Goal: Participate in discussion

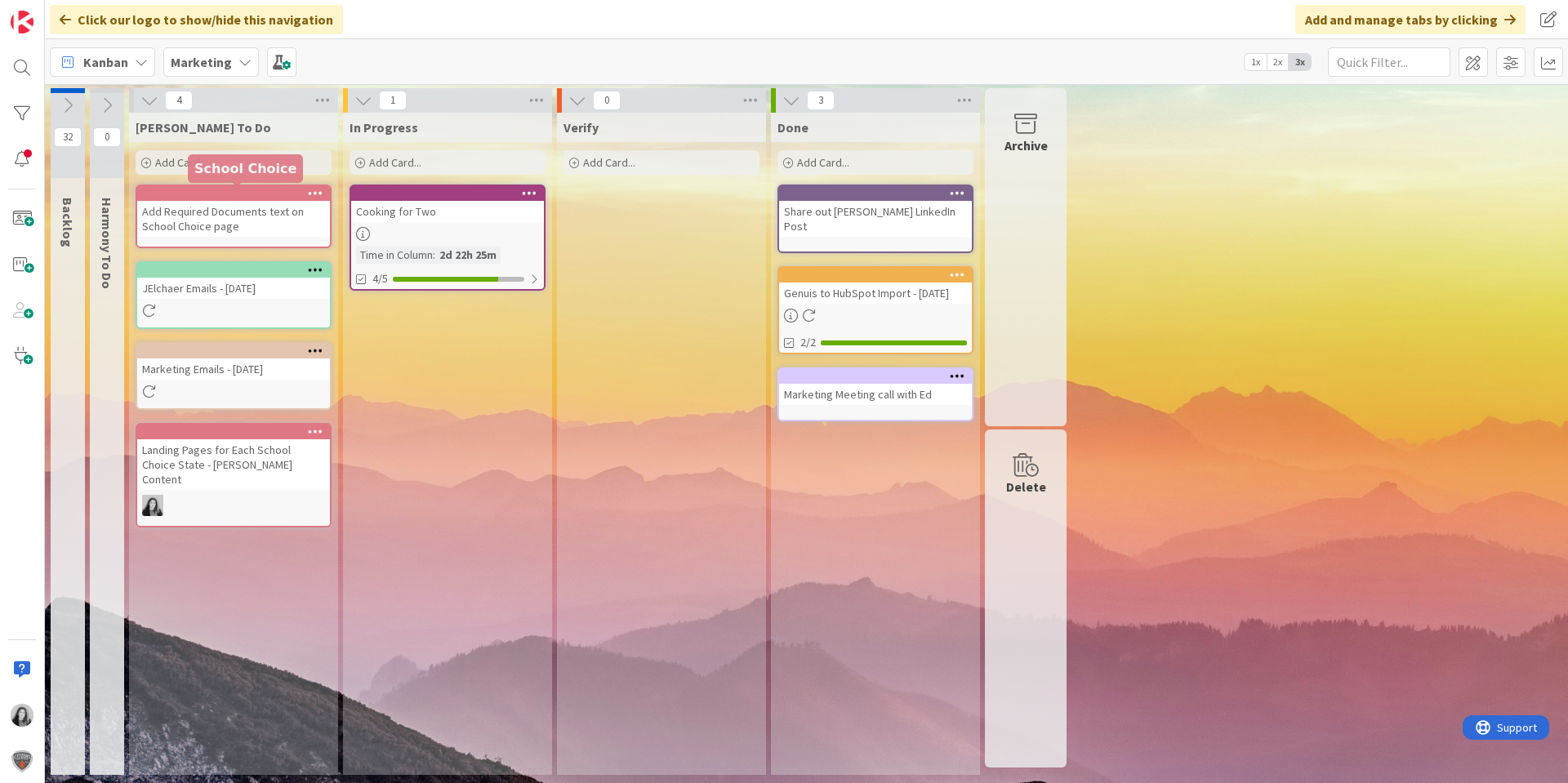
click at [244, 206] on div "Add Required Documents text on School Choice page" at bounding box center [234, 218] width 193 height 36
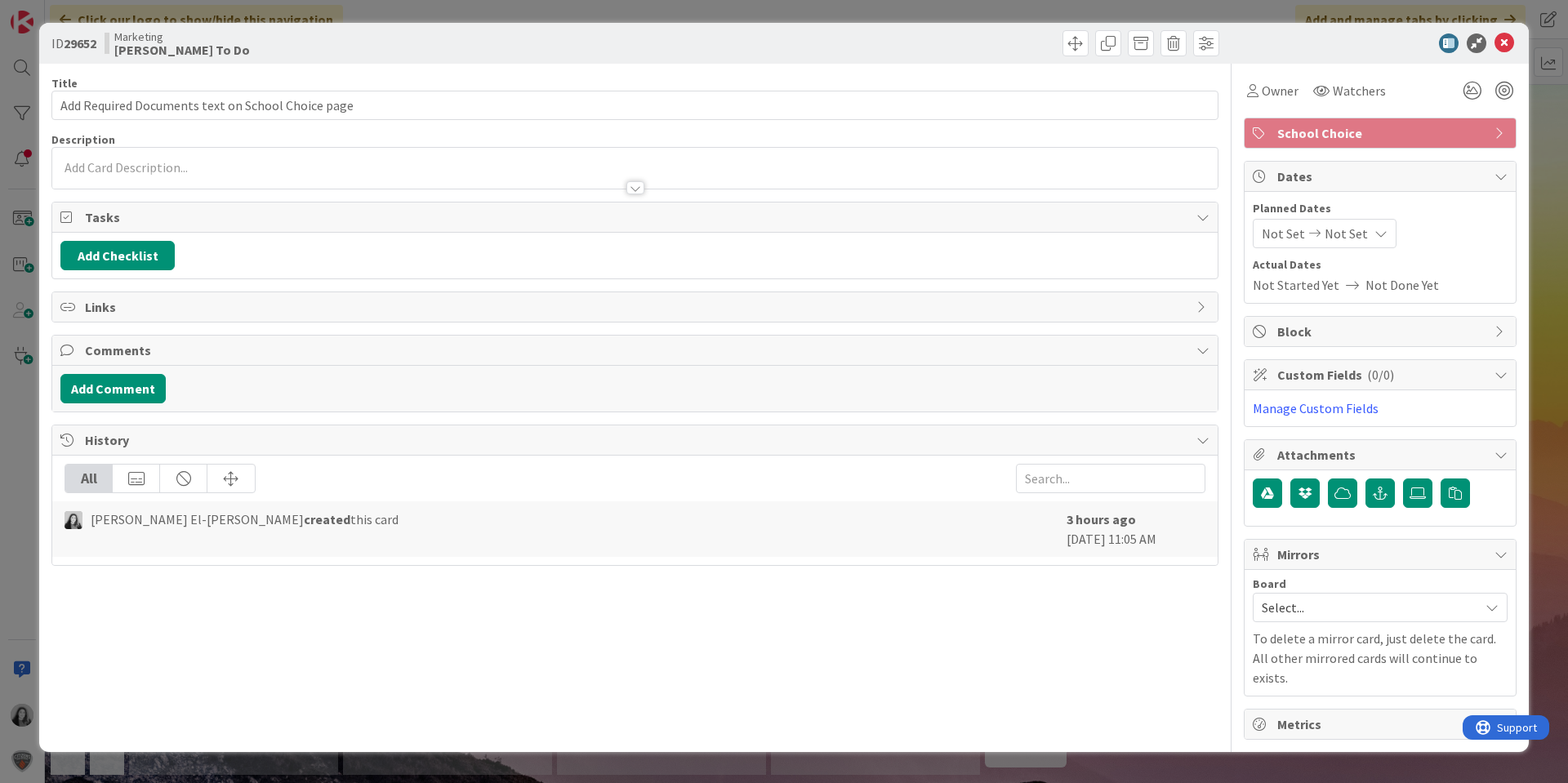
click at [143, 176] on div at bounding box center [635, 180] width 1166 height 17
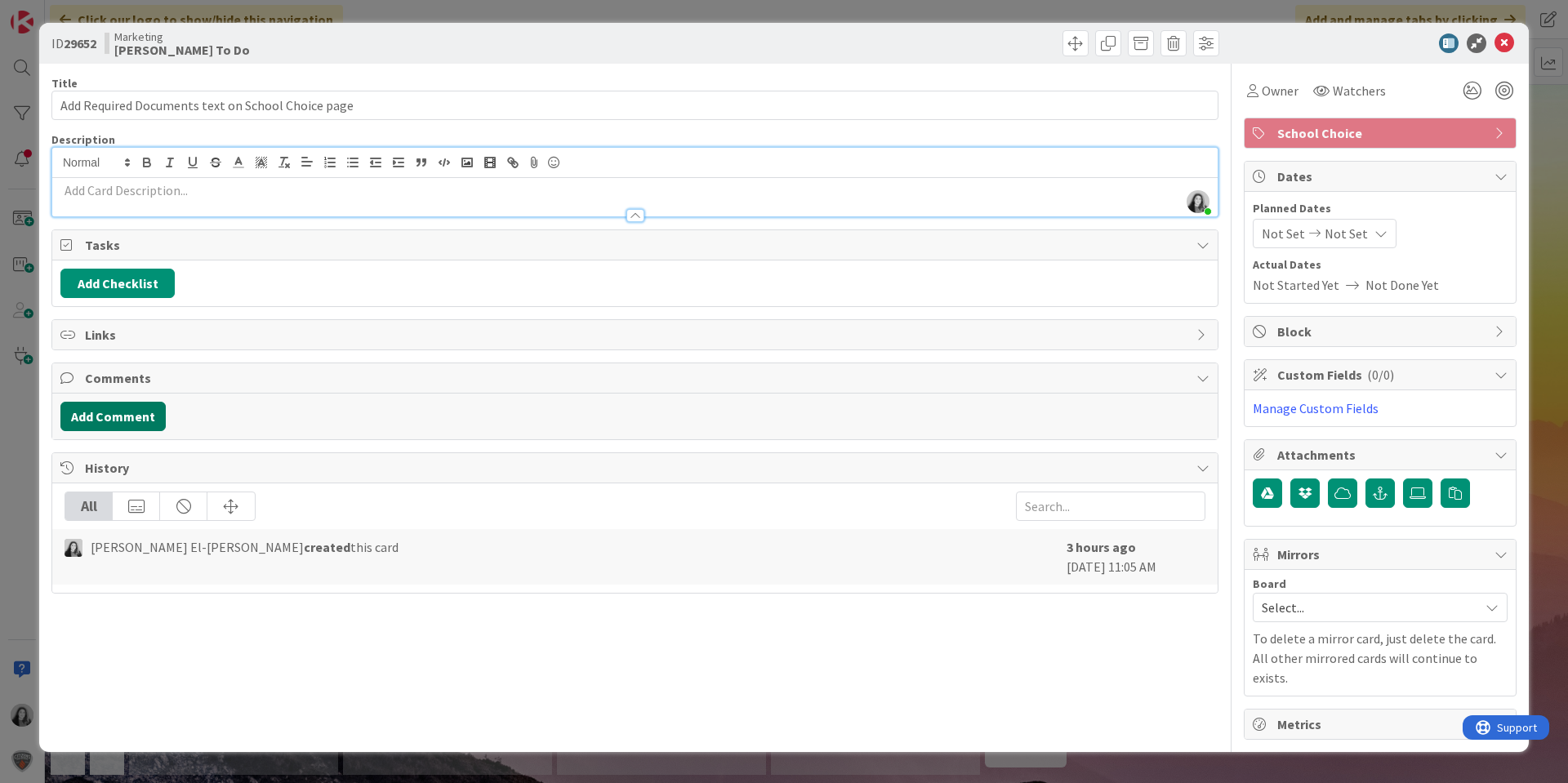
click at [116, 421] on button "Add Comment" at bounding box center [113, 416] width 105 height 30
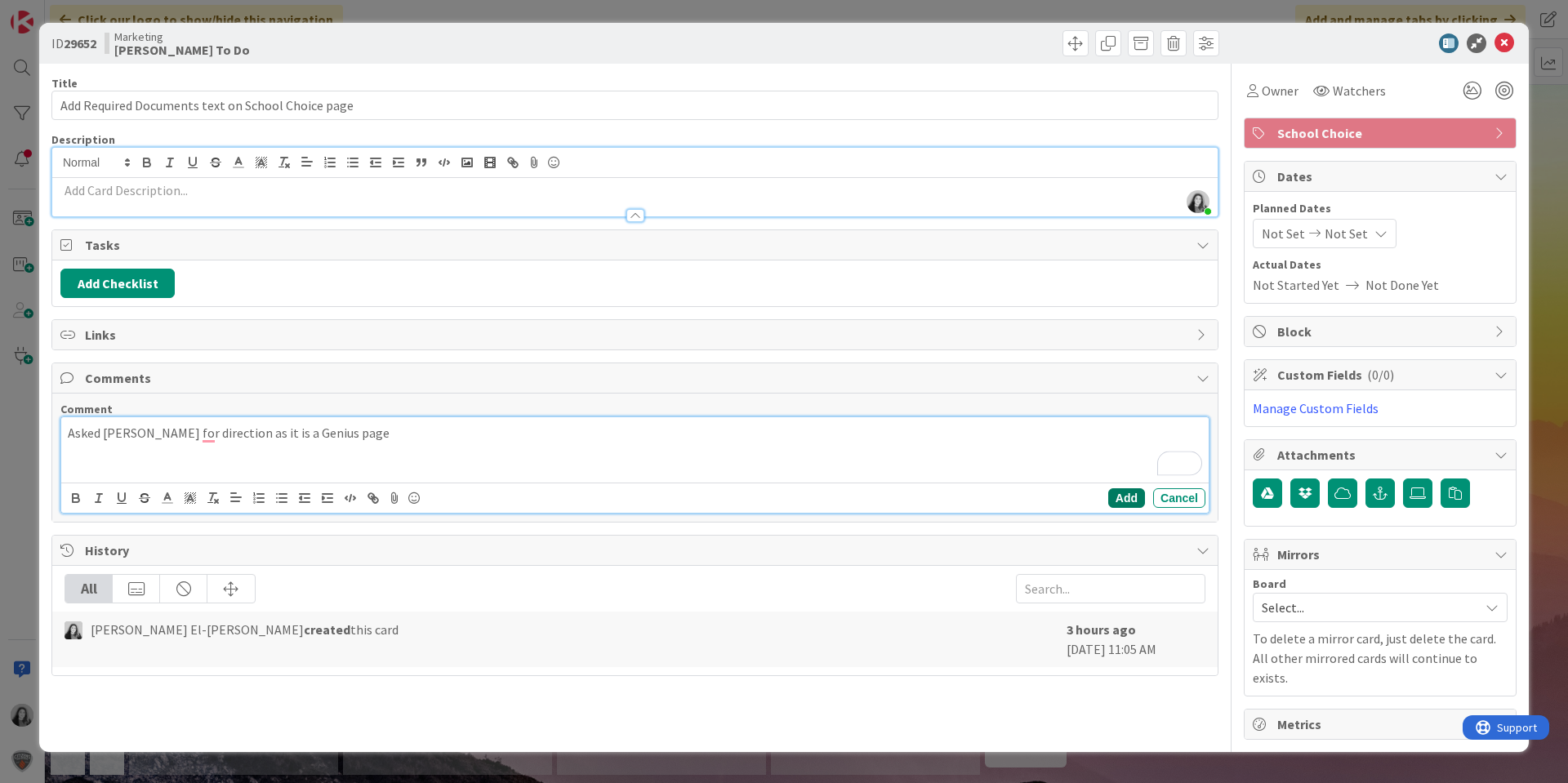
click at [1121, 494] on button "Add" at bounding box center [1126, 498] width 37 height 20
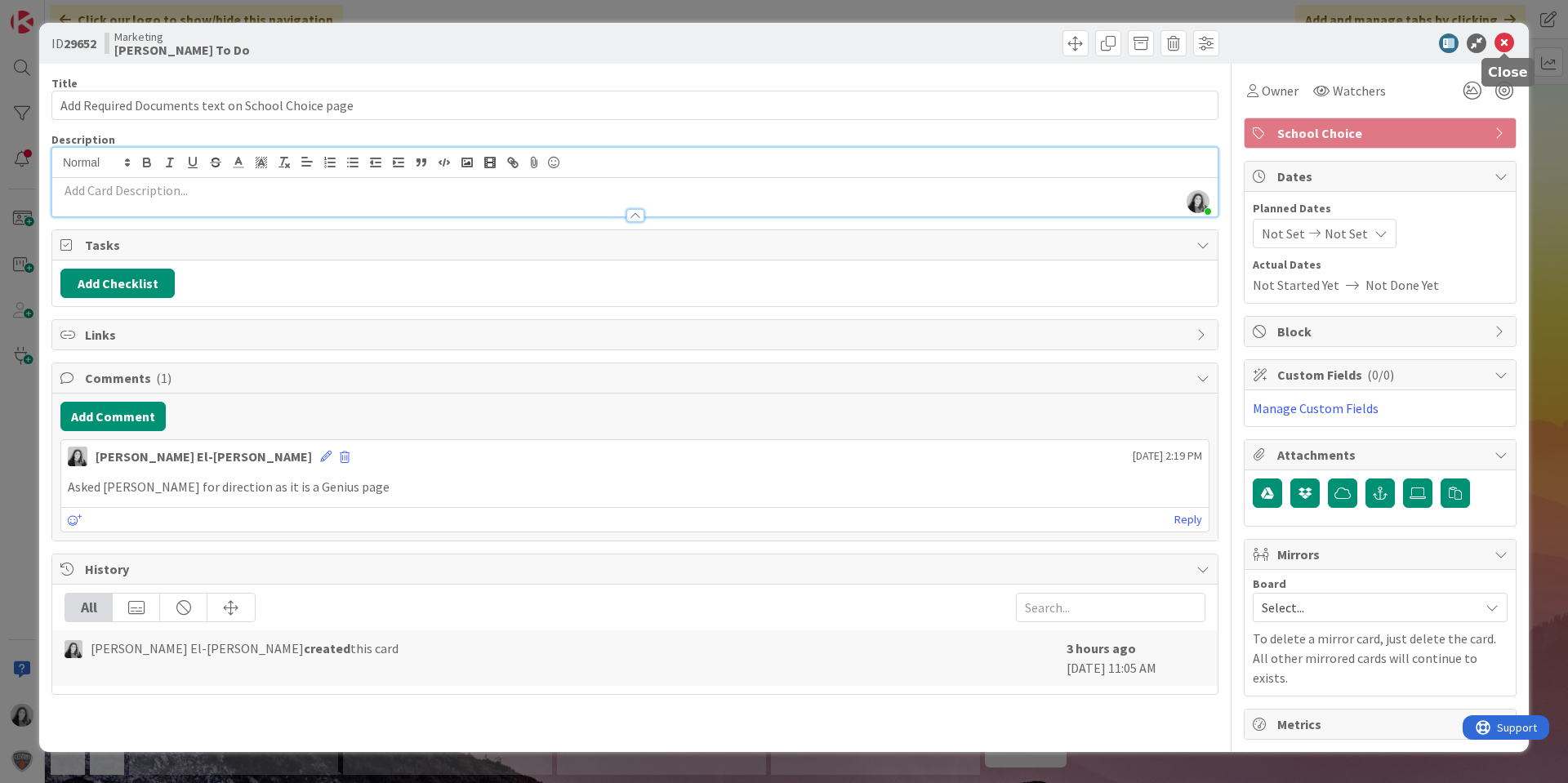
drag, startPoint x: 1502, startPoint y: 48, endPoint x: 1501, endPoint y: 28, distance: 20.0
click at [1501, 48] on icon at bounding box center [1505, 43] width 20 height 20
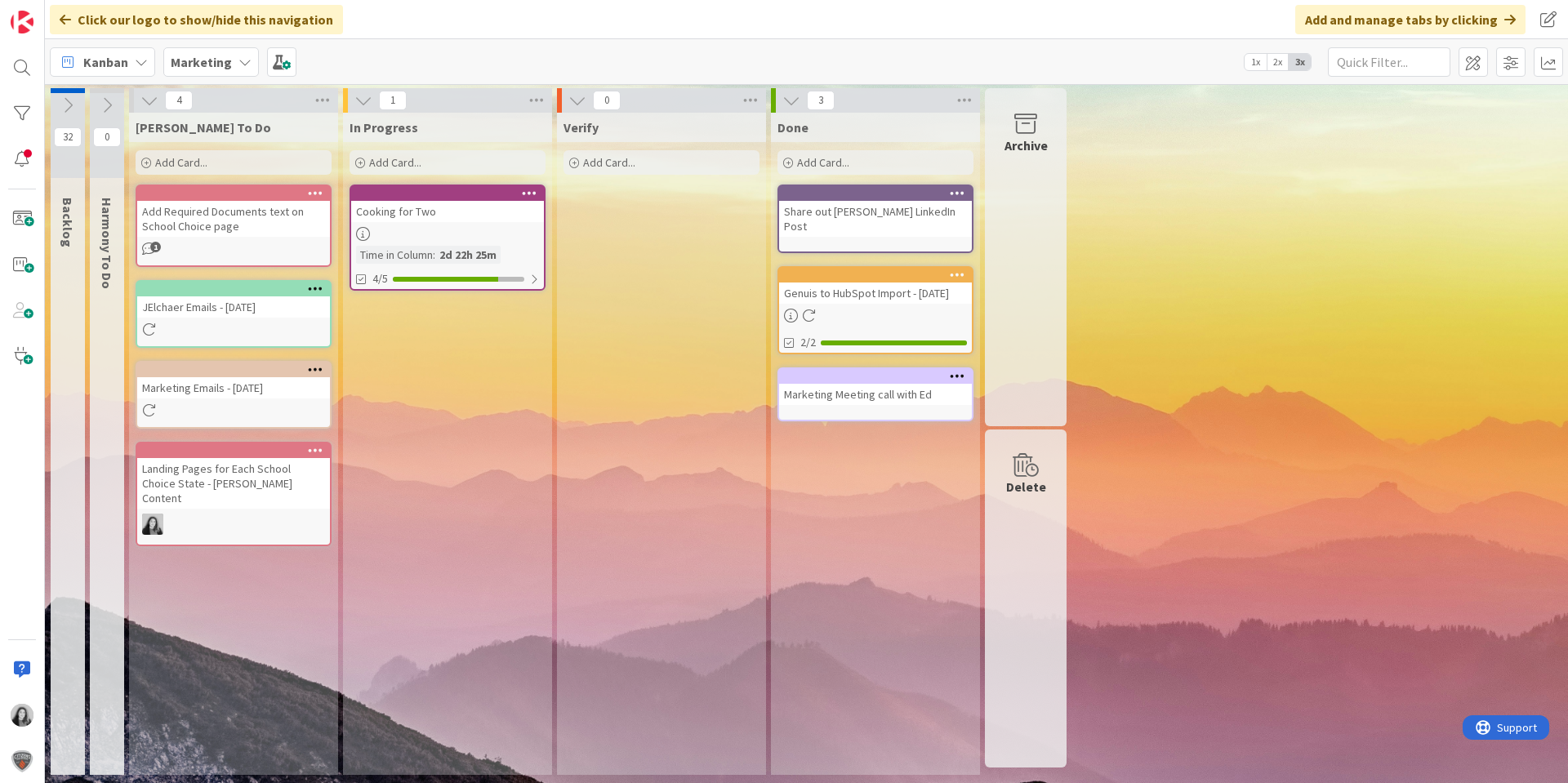
click at [115, 115] on button at bounding box center [106, 105] width 34 height 24
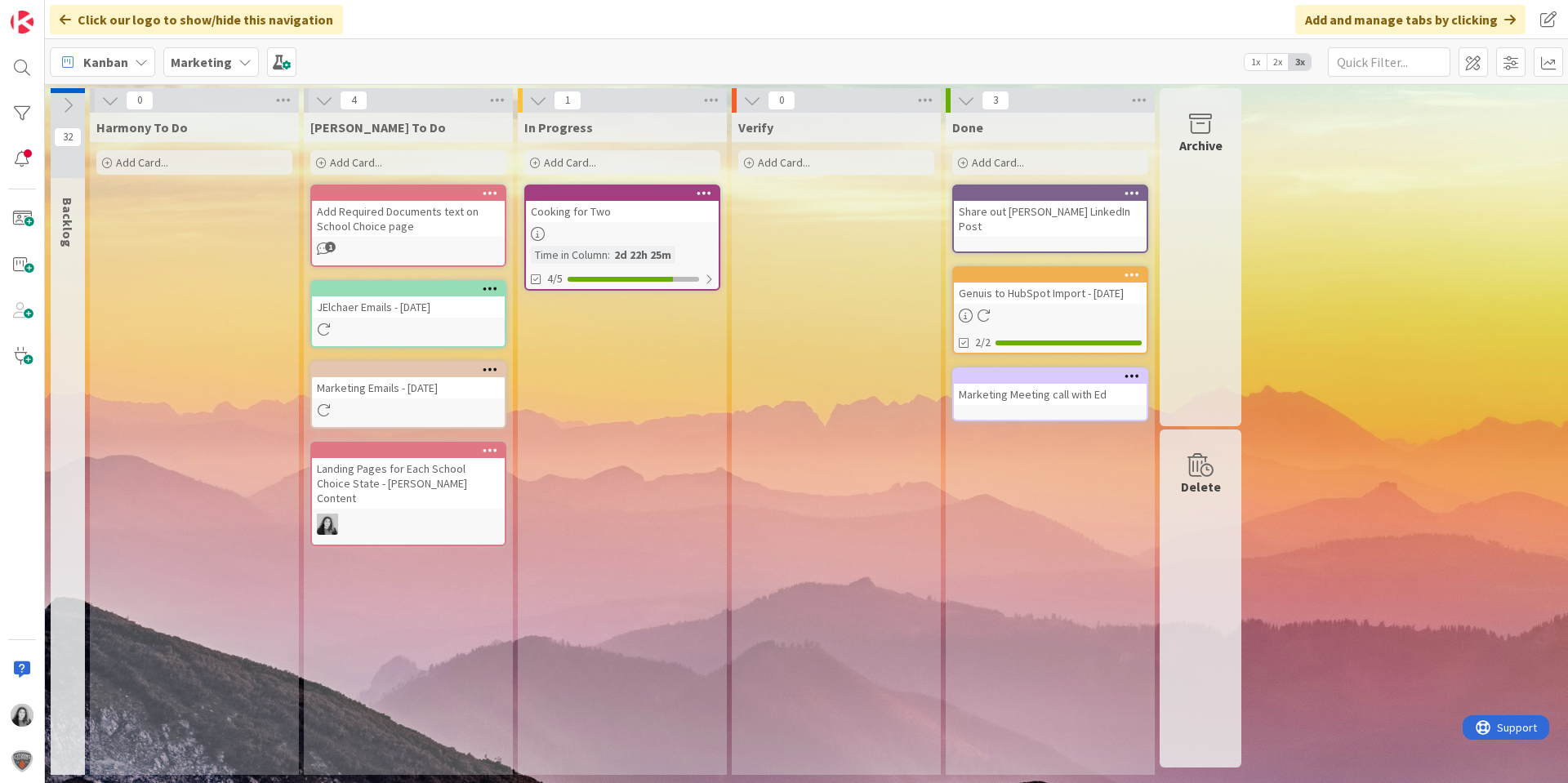
click at [116, 109] on button at bounding box center [110, 100] width 21 height 21
